Goal: Task Accomplishment & Management: Use online tool/utility

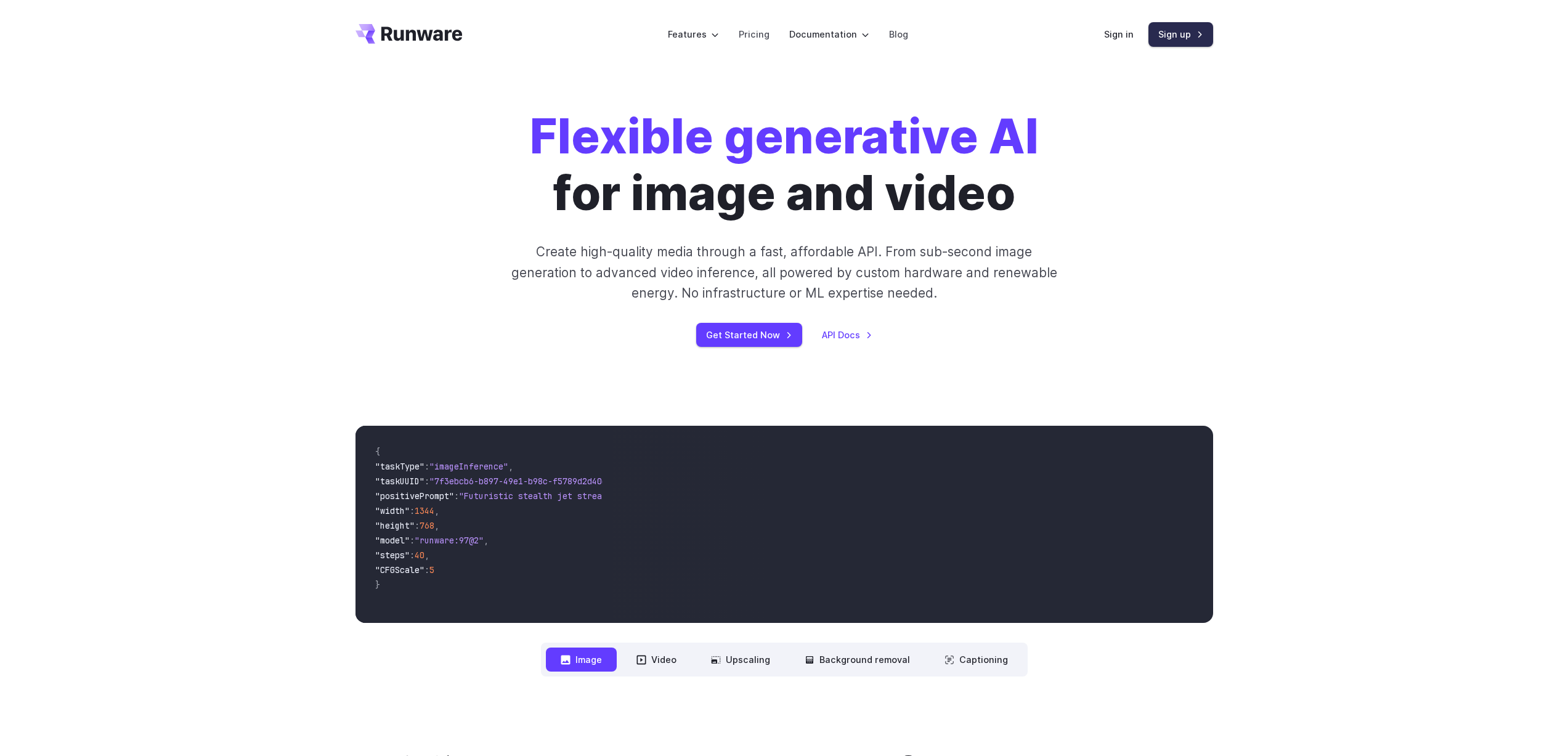
click at [1188, 42] on link "Sign up" at bounding box center [1181, 34] width 65 height 24
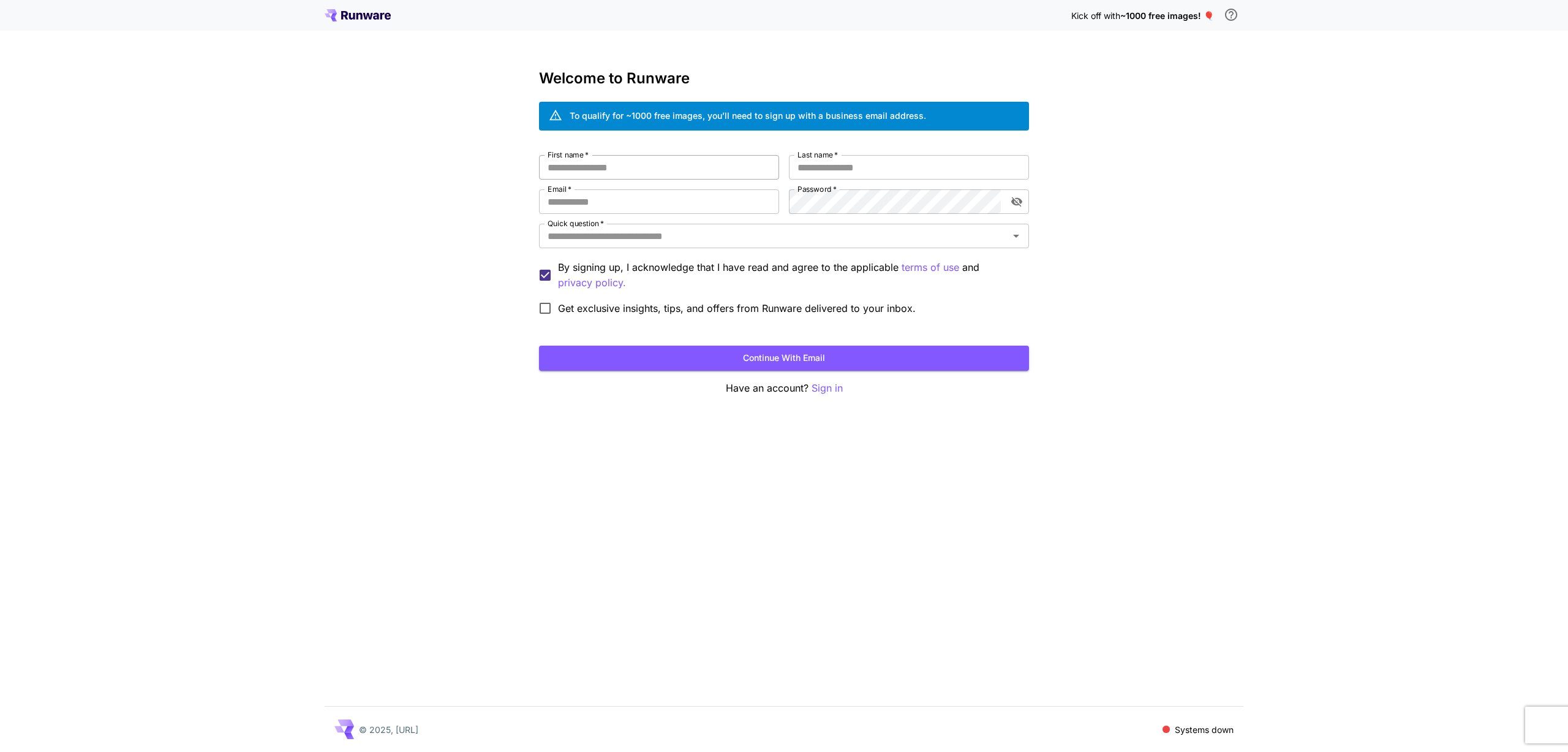
click at [572, 162] on input "First name   *" at bounding box center [659, 167] width 240 height 24
click at [826, 170] on input "Last name   *" at bounding box center [909, 167] width 240 height 24
click at [685, 193] on input "Email   *" at bounding box center [659, 202] width 240 height 24
click at [626, 164] on input "First name   *" at bounding box center [659, 167] width 240 height 24
click at [573, 162] on input "First name   *" at bounding box center [659, 167] width 240 height 24
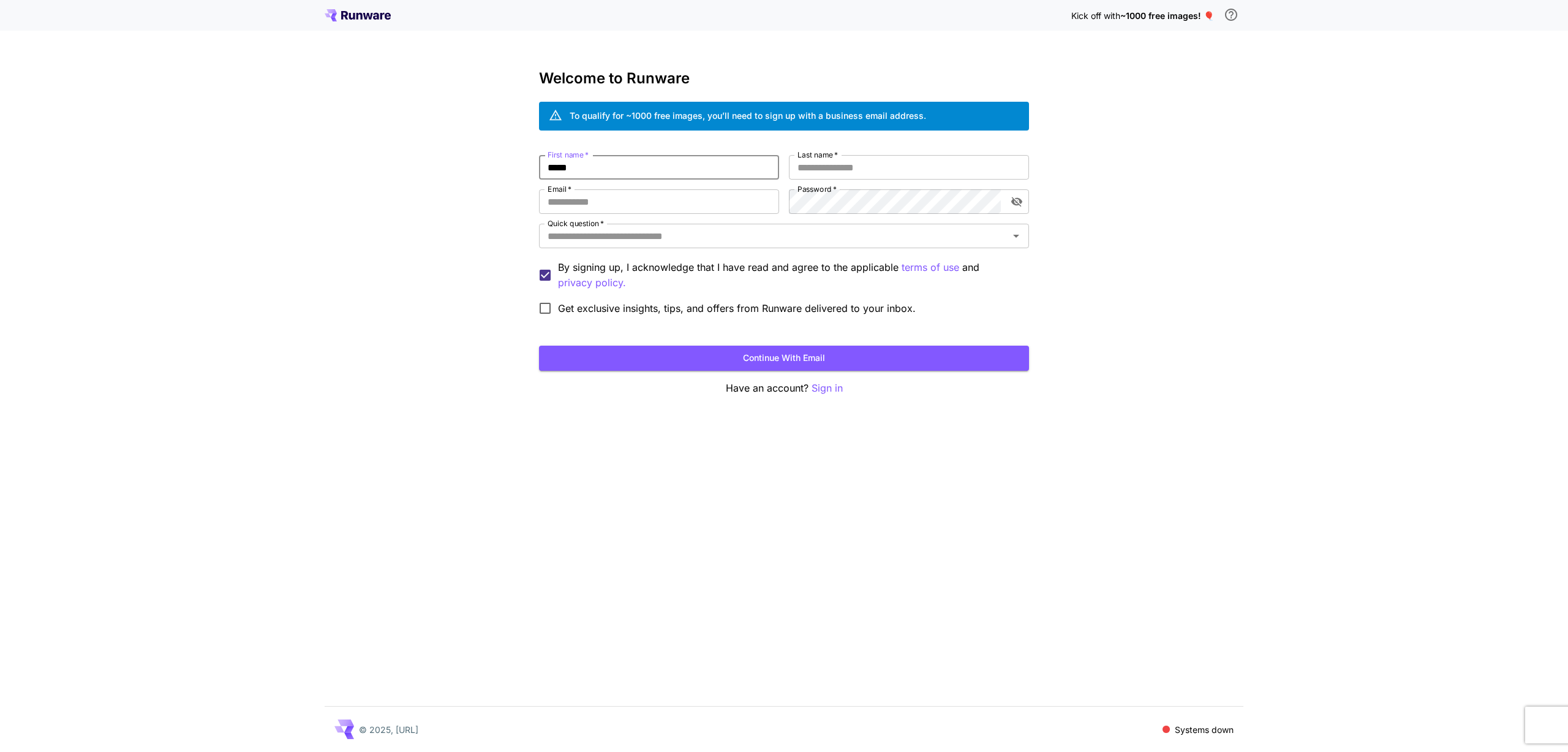
type input "*****"
type input "**********"
click at [0, 751] on com-1password-button at bounding box center [0, 752] width 0 height 0
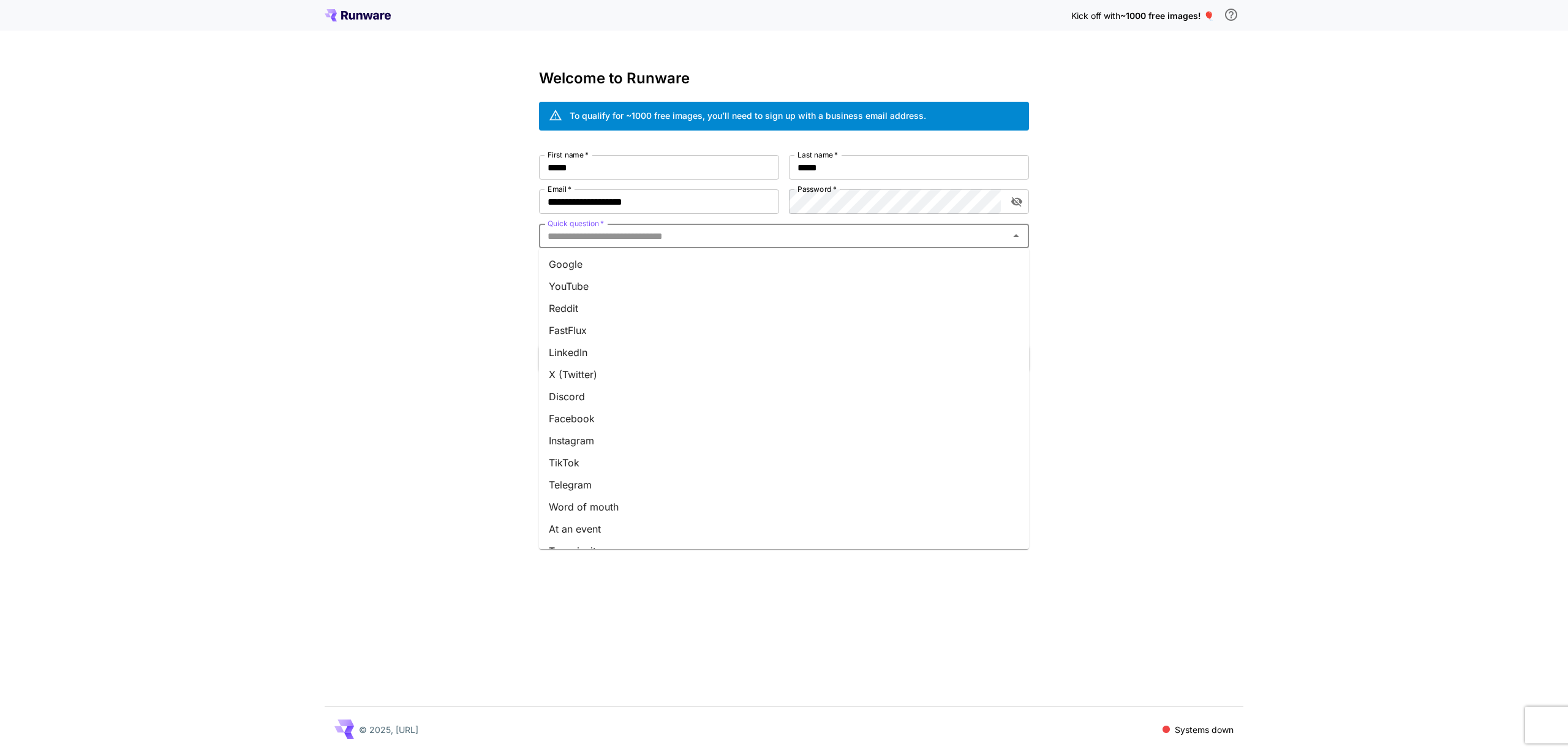
click at [685, 232] on input "Quick question   *" at bounding box center [774, 236] width 462 height 17
click at [637, 371] on li "X (Twitter)" at bounding box center [784, 374] width 490 height 22
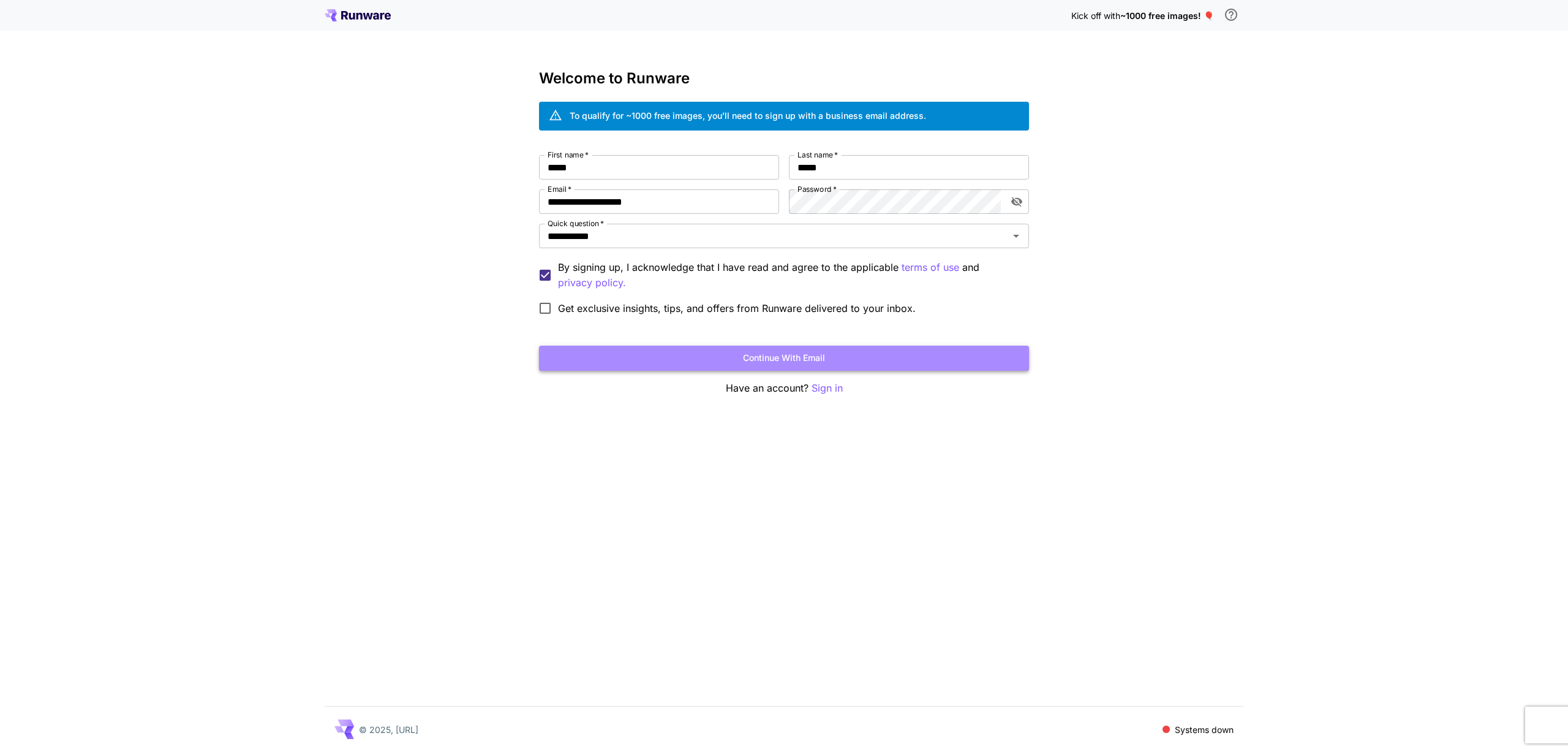
click at [718, 355] on button "Continue with email" at bounding box center [784, 357] width 490 height 25
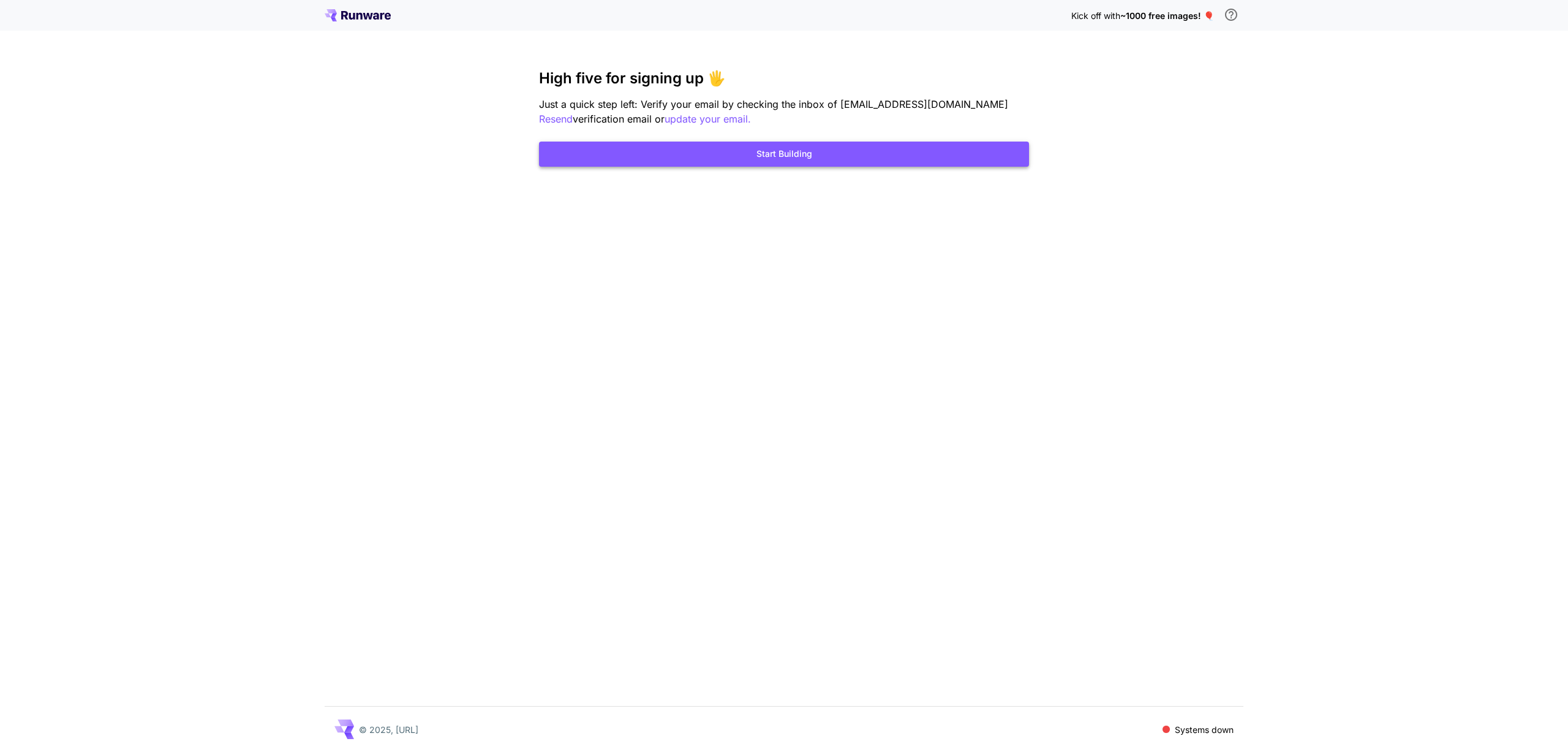
click at [844, 162] on button "Start Building" at bounding box center [784, 153] width 490 height 25
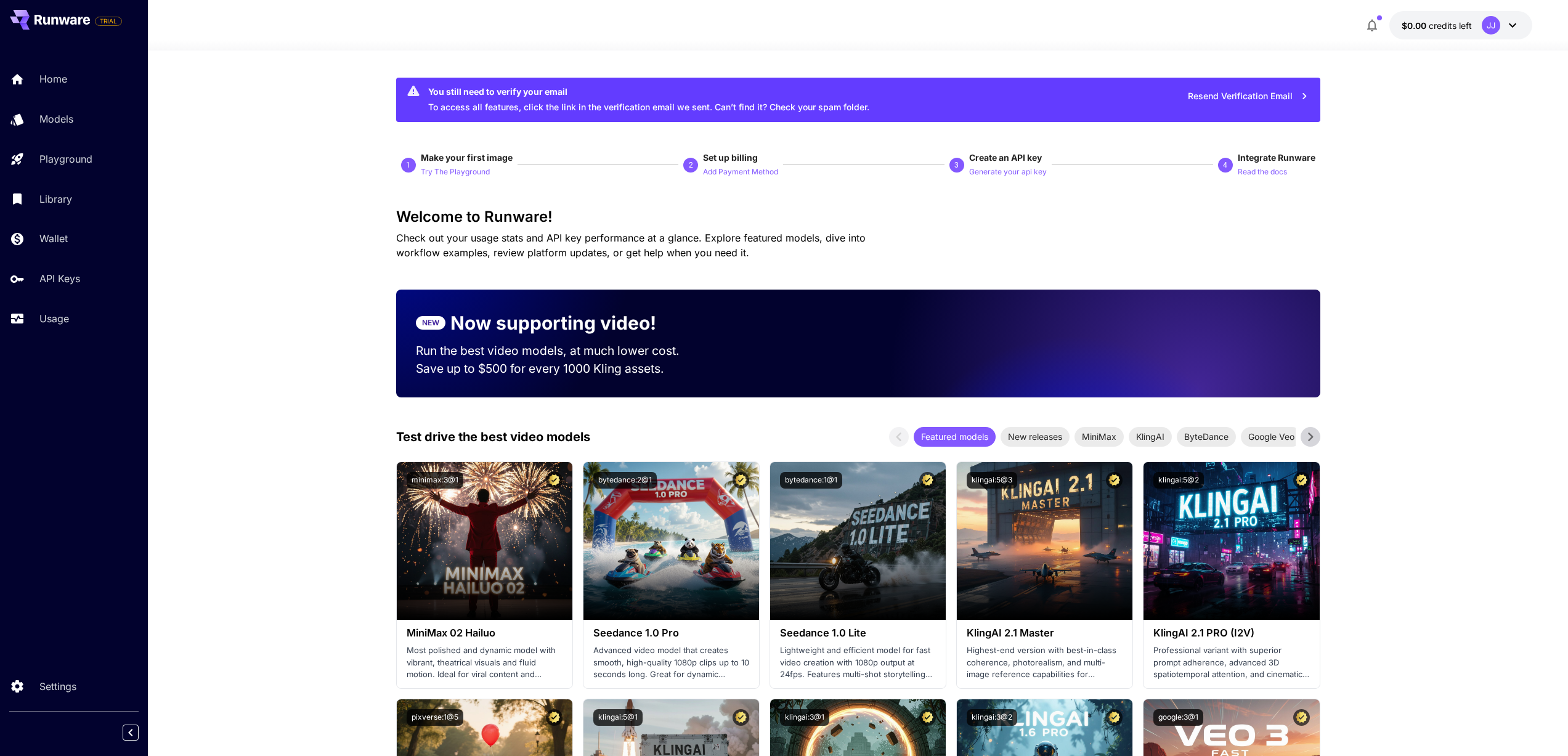
scroll to position [74, 0]
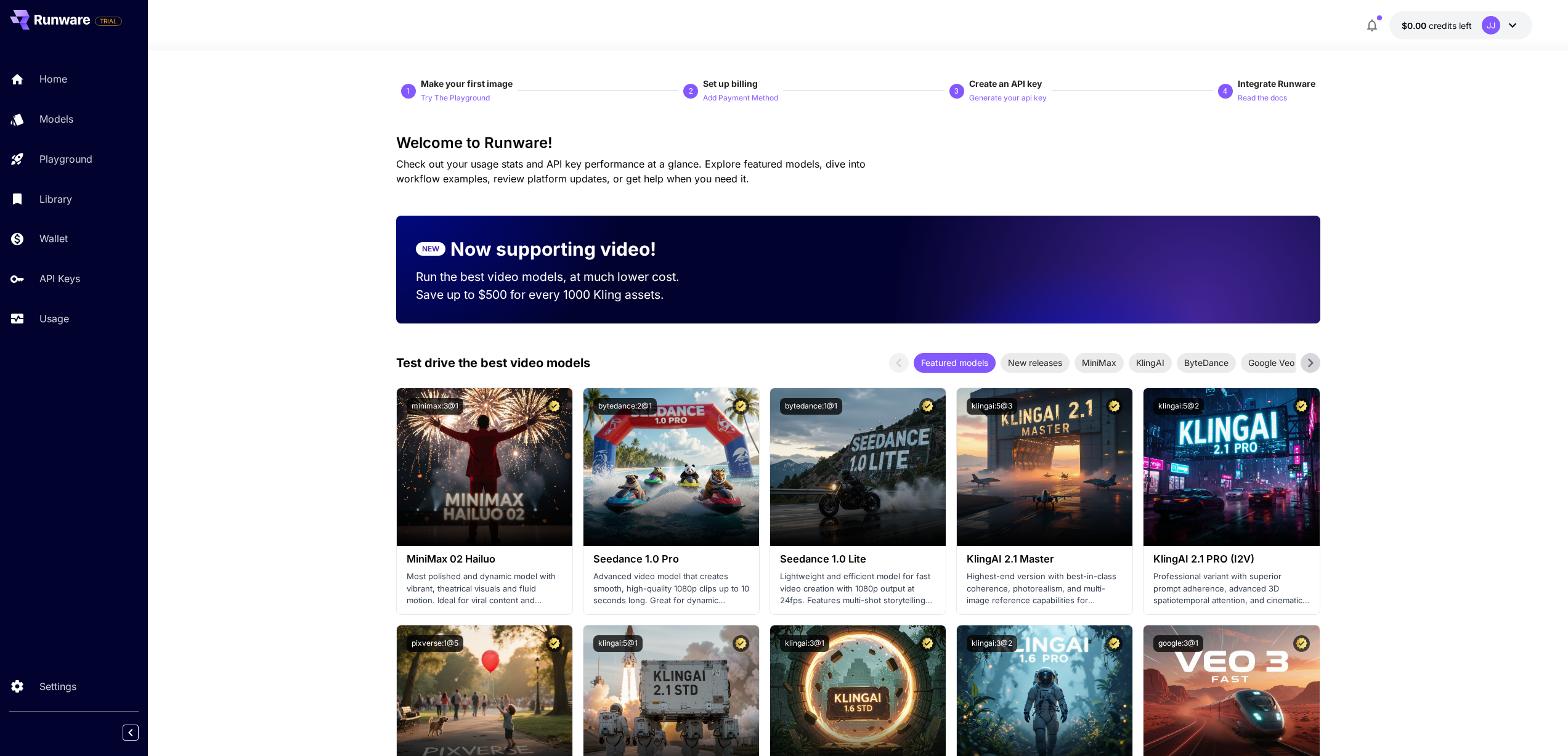
click at [1310, 362] on icon at bounding box center [1310, 362] width 5 height 8
click at [69, 119] on p "Models" at bounding box center [58, 119] width 34 height 14
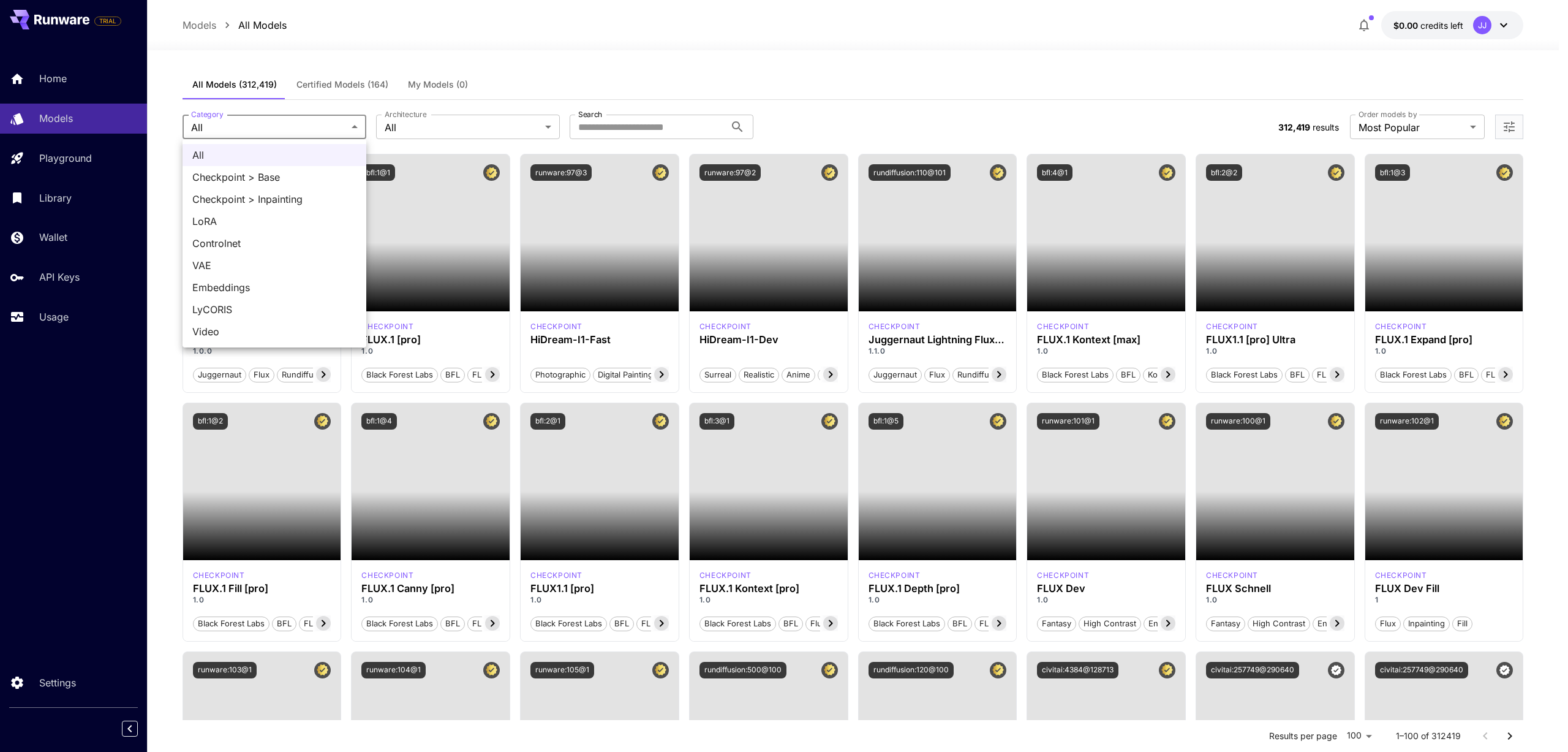
click at [413, 132] on div at bounding box center [784, 376] width 1568 height 752
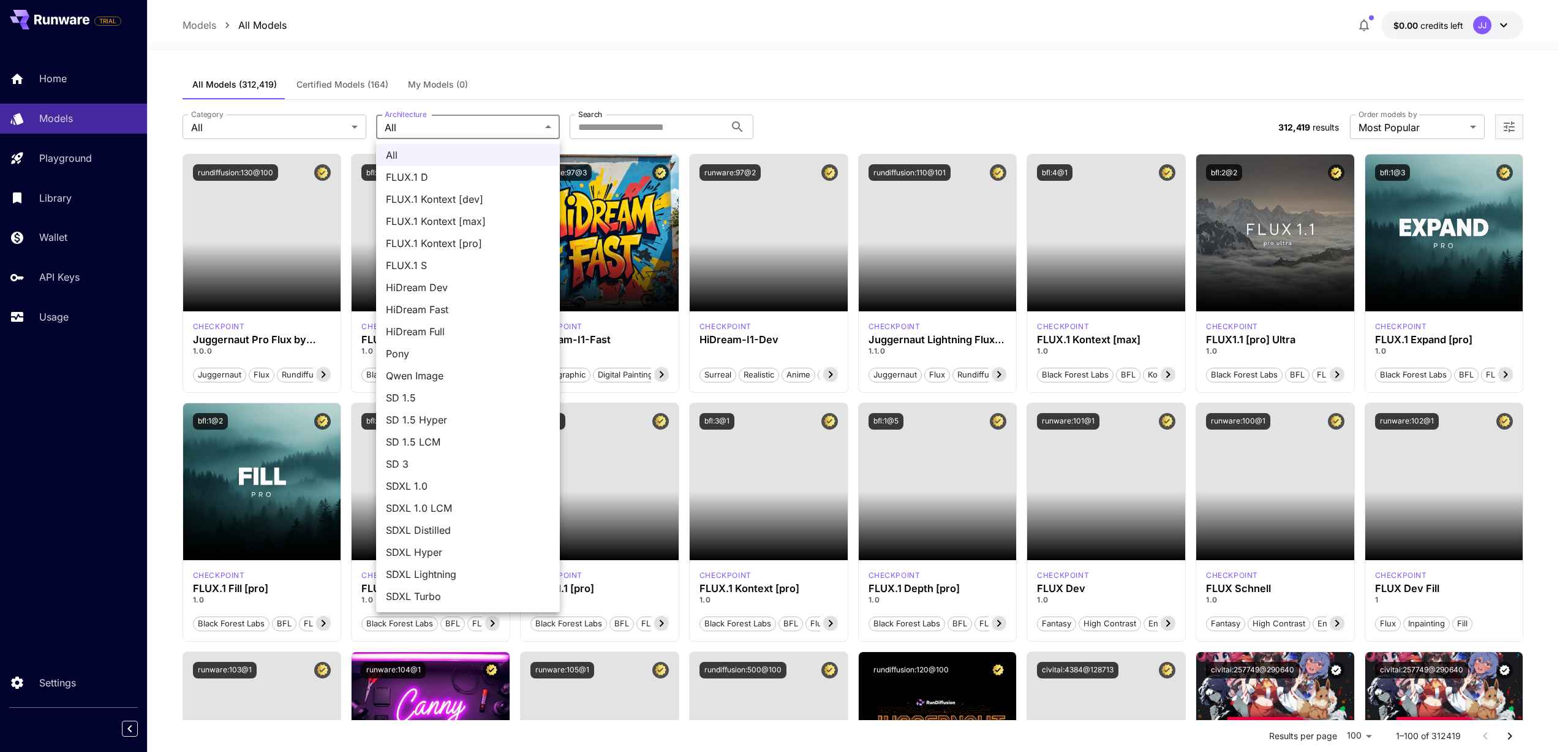
click at [807, 87] on div at bounding box center [784, 376] width 1568 height 752
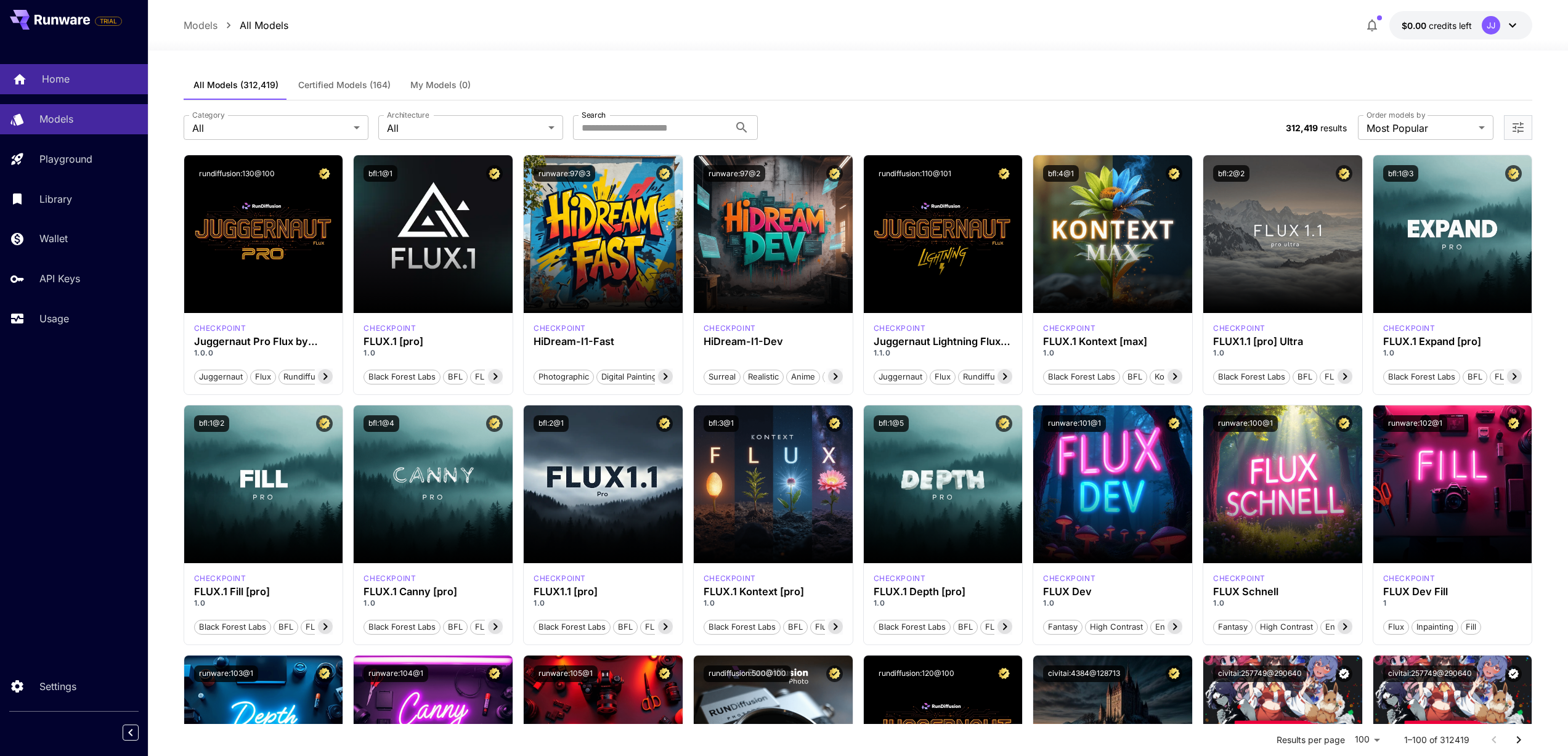
click at [81, 74] on div "Home" at bounding box center [90, 78] width 96 height 14
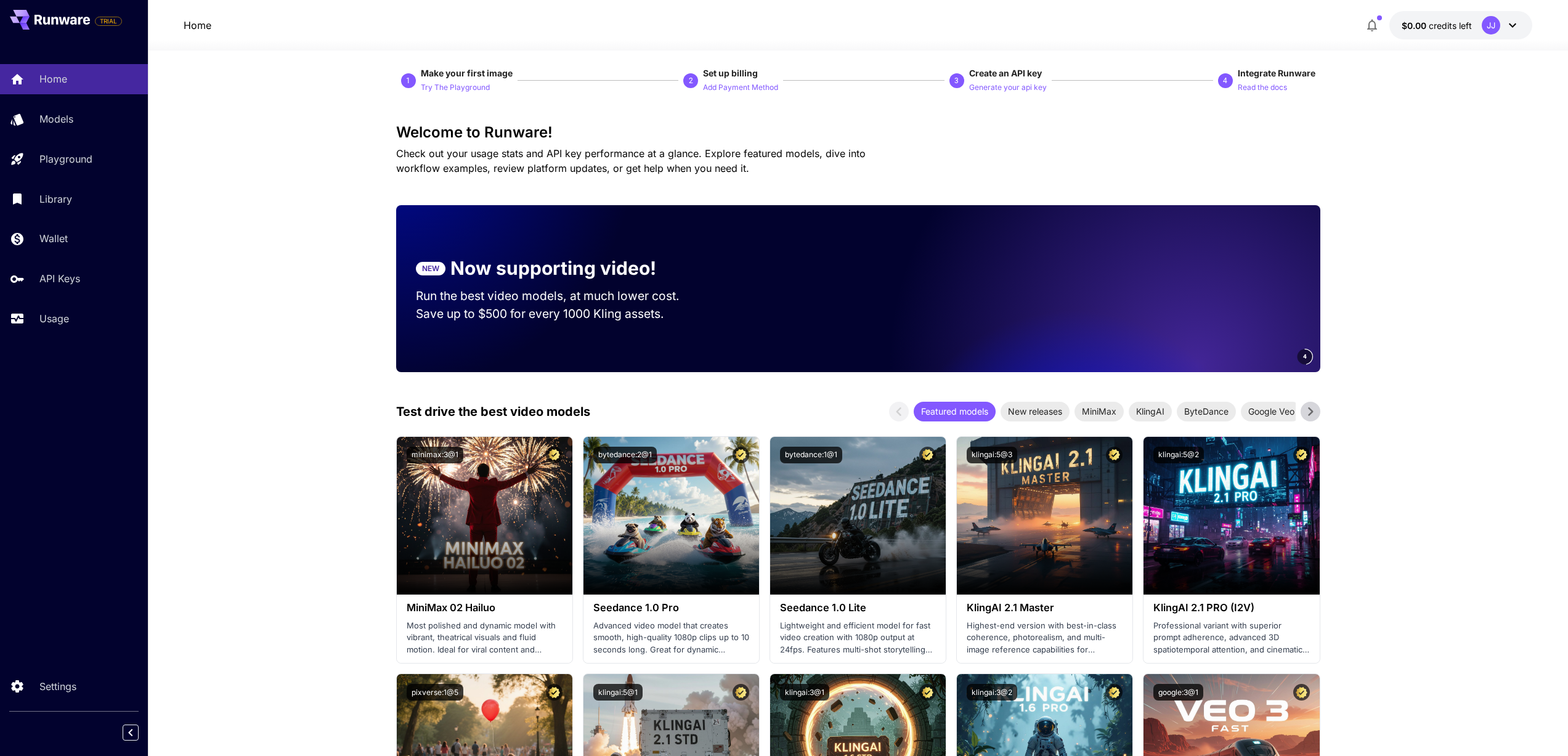
scroll to position [148, 0]
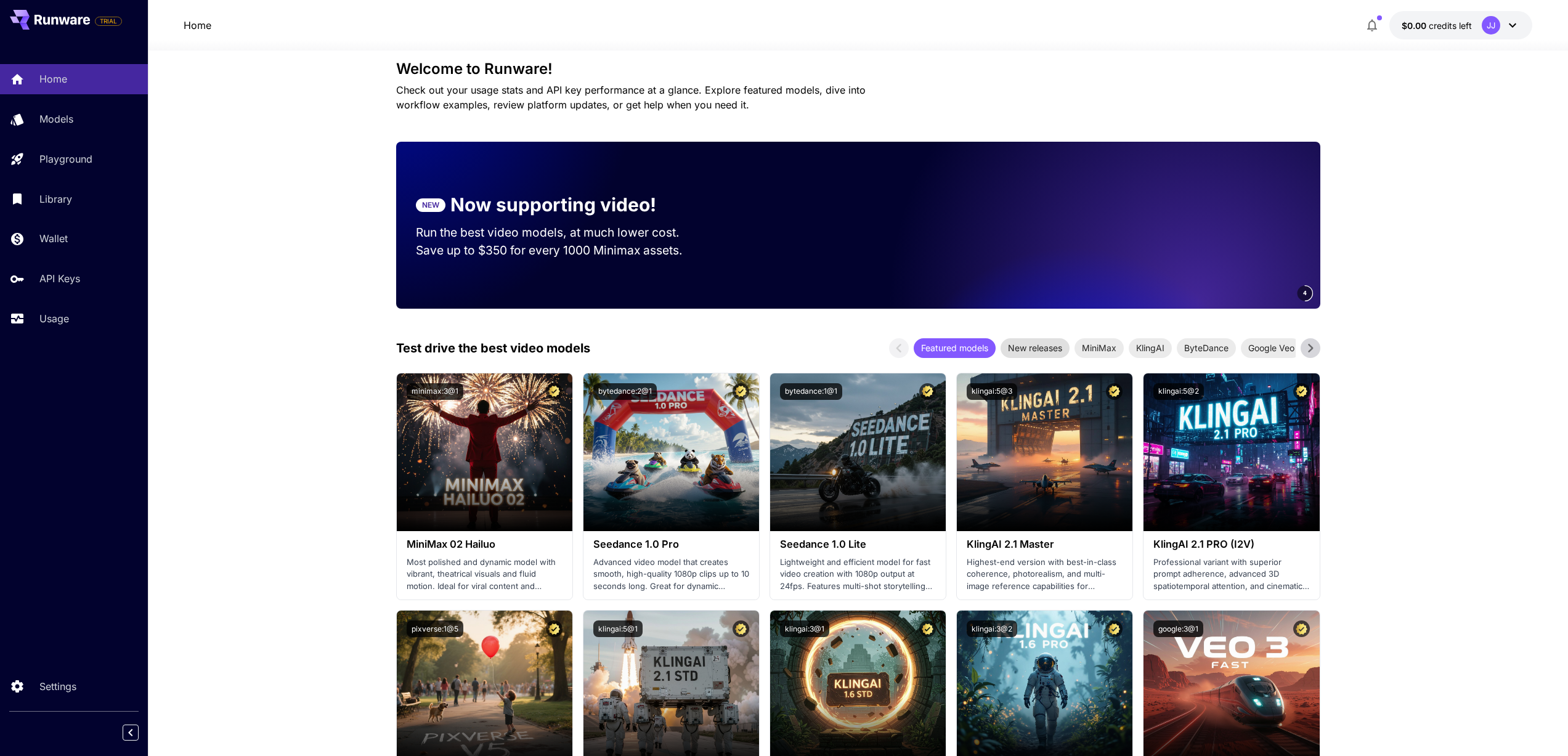
click at [1028, 343] on span "New releases" at bounding box center [1035, 347] width 69 height 13
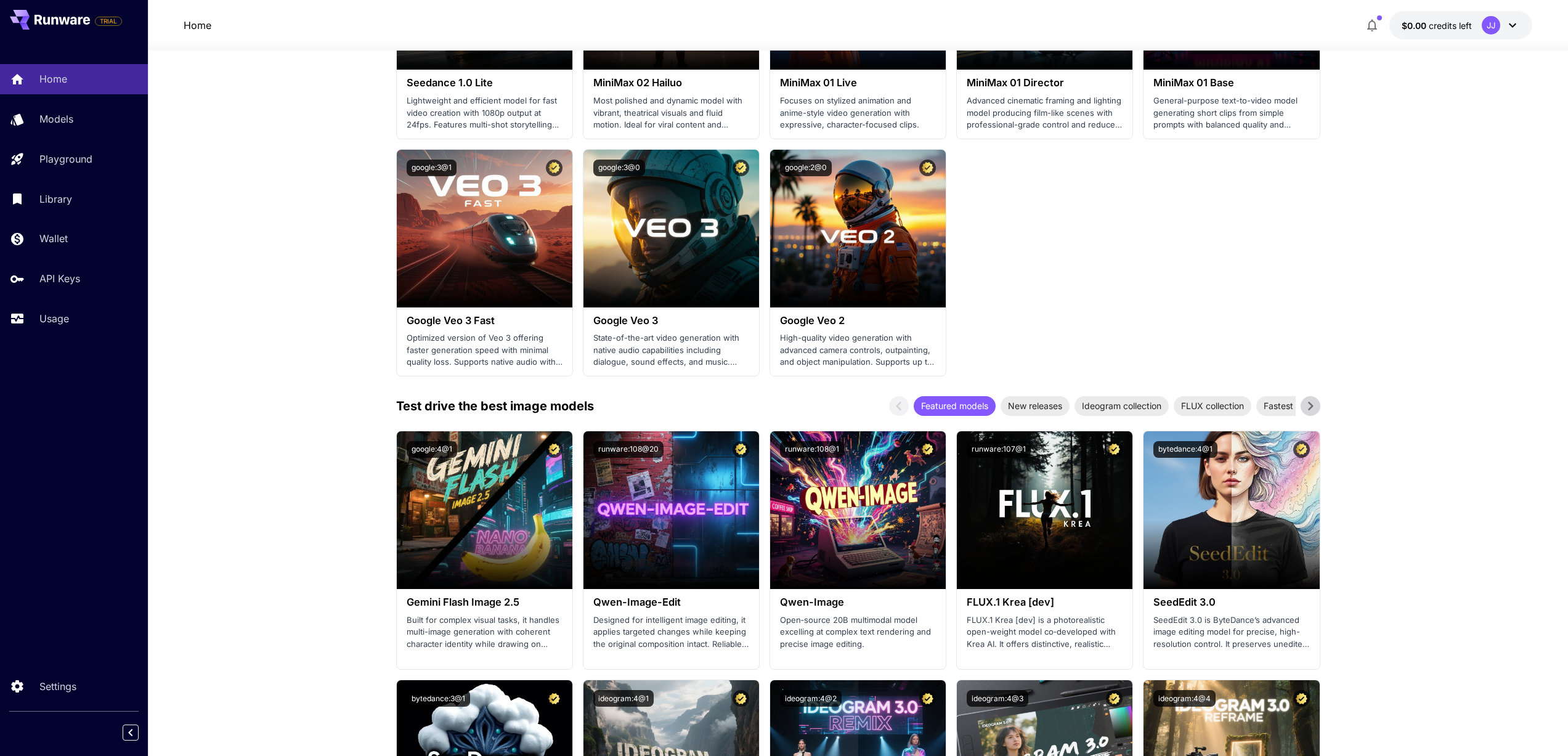
scroll to position [1109, 0]
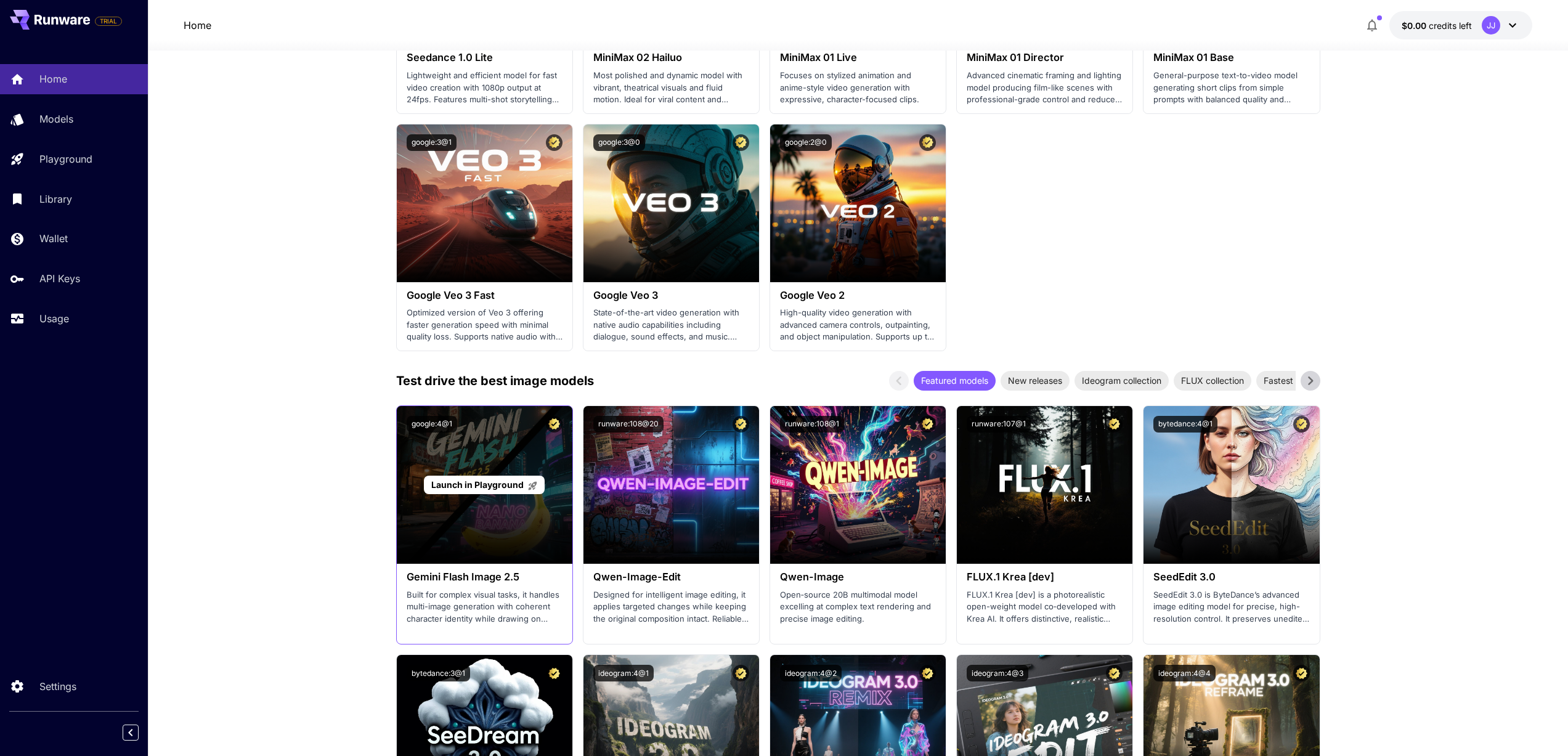
click at [416, 445] on div "Launch in Playground" at bounding box center [484, 485] width 175 height 158
click at [500, 445] on div "Launch in Playground" at bounding box center [484, 485] width 175 height 158
click at [489, 481] on span "Launch in Playground" at bounding box center [478, 485] width 93 height 11
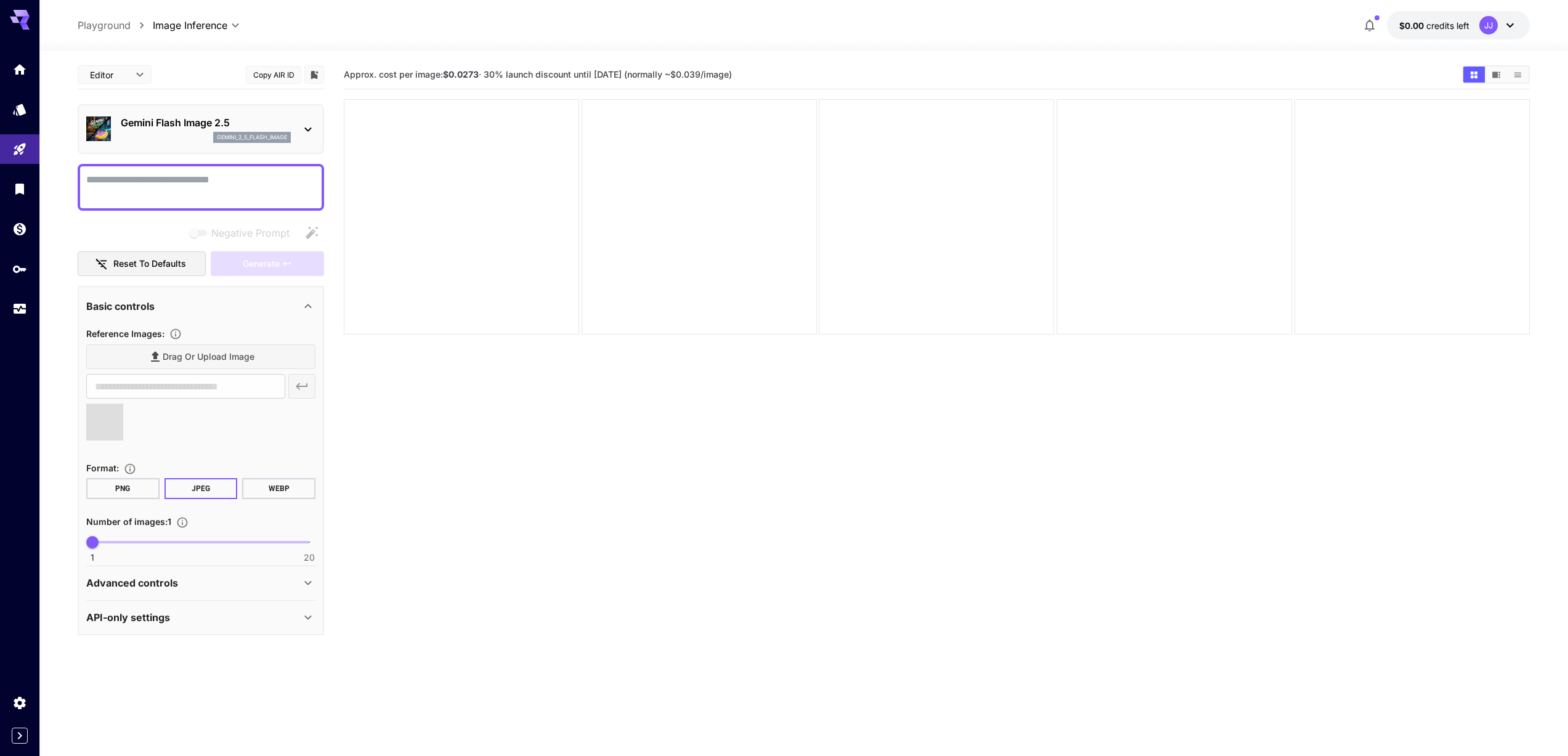
click at [134, 191] on textarea "Negative Prompt" at bounding box center [201, 187] width 229 height 30
type textarea "**********"
type input "**********"
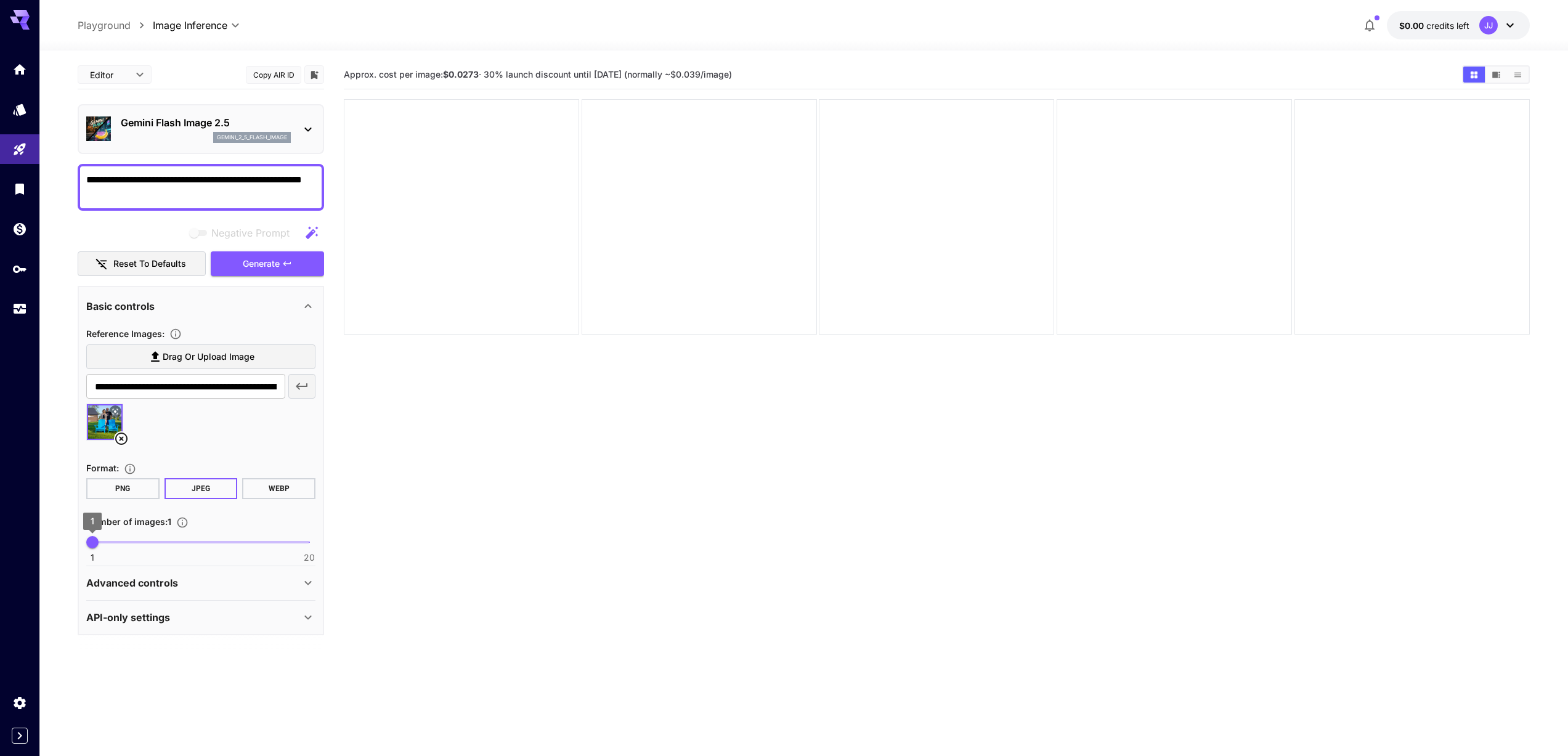
type textarea "**********"
type input "*"
drag, startPoint x: 96, startPoint y: 542, endPoint x: 108, endPoint y: 544, distance: 12.2
click at [108, 544] on span "2" at bounding box center [104, 542] width 12 height 12
click at [289, 270] on button "Generate" at bounding box center [267, 264] width 113 height 25
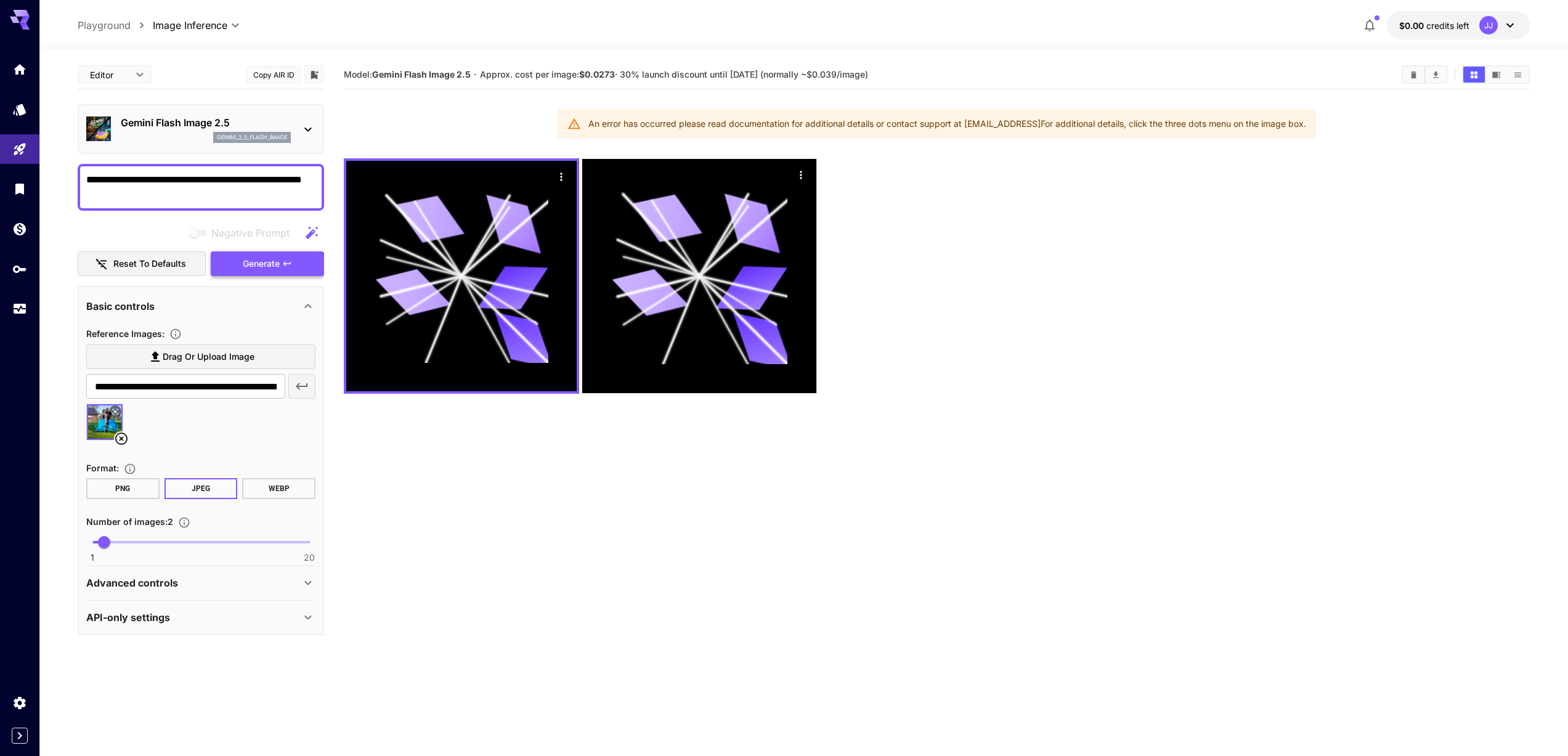
click at [289, 270] on button "Generate" at bounding box center [267, 264] width 113 height 25
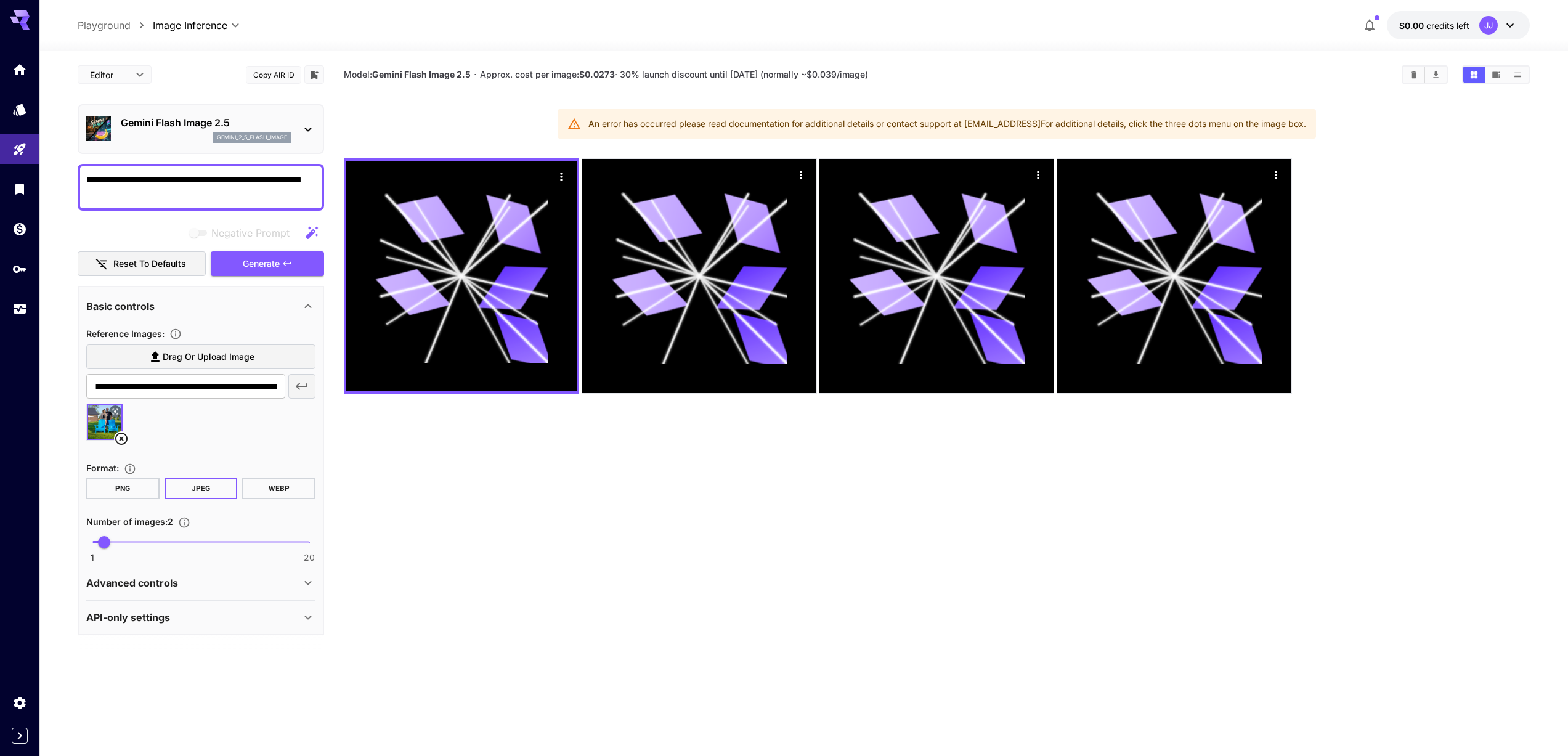
drag, startPoint x: 119, startPoint y: 196, endPoint x: 77, endPoint y: 178, distance: 45.7
click at [77, 178] on section "**********" at bounding box center [804, 451] width 1528 height 803
type textarea "*"
type textarea "**********"
